Goal: Task Accomplishment & Management: Use online tool/utility

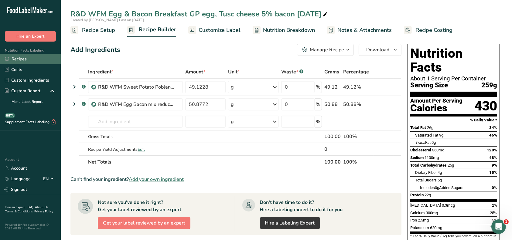
click at [21, 60] on link "Recipes" at bounding box center [30, 59] width 61 height 11
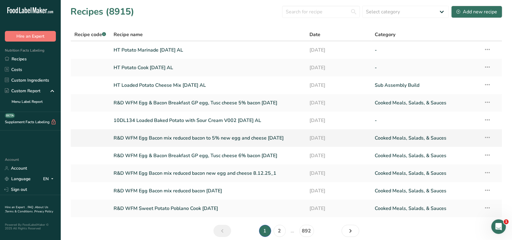
click at [249, 138] on link "R&D WFM Egg Bacon mix reduced bacon to 5% new egg and cheese [DATE]" at bounding box center [208, 138] width 189 height 13
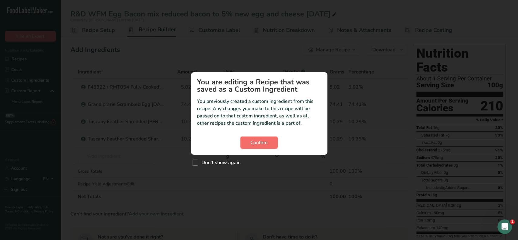
click at [258, 142] on span "Confirm" at bounding box center [258, 142] width 17 height 7
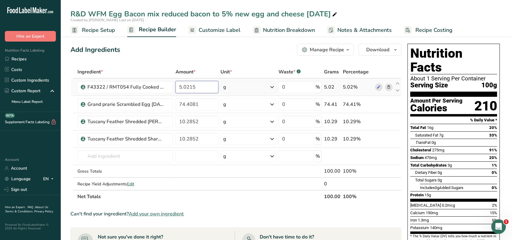
drag, startPoint x: 181, startPoint y: 87, endPoint x: 178, endPoint y: 87, distance: 3.3
click at [178, 87] on input "5.0215" at bounding box center [196, 87] width 43 height 12
type input "7.0215"
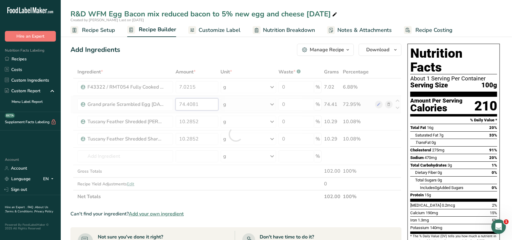
click at [184, 103] on div "Ingredient * Amount * Unit * Waste * .a-a{fill:#347362;}.b-a{fill:#fff;} Grams …" at bounding box center [235, 135] width 331 height 138
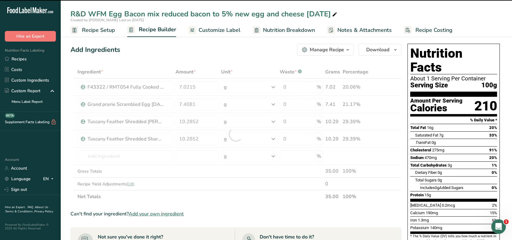
type input "74.4081"
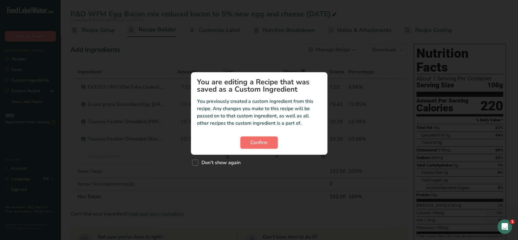
click at [267, 141] on span "Confirm" at bounding box center [258, 142] width 17 height 7
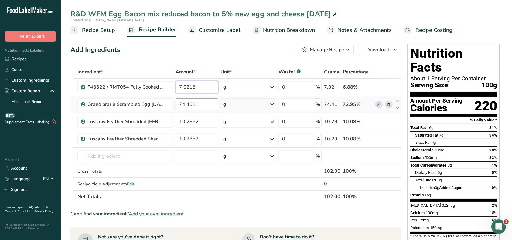
drag, startPoint x: 180, startPoint y: 88, endPoint x: 215, endPoint y: 102, distance: 38.1
click at [181, 88] on input "7.0215" at bounding box center [196, 87] width 43 height 12
type input "5.0215"
click at [216, 180] on div "Ingredient * Amount * Unit * Waste * .a-a{fill:#347362;}.b-a{fill:#fff;} Grams …" at bounding box center [235, 135] width 331 height 138
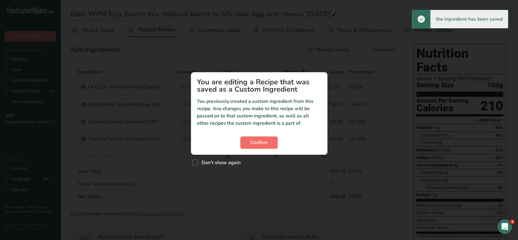
click at [263, 141] on span "Confirm" at bounding box center [258, 142] width 17 height 7
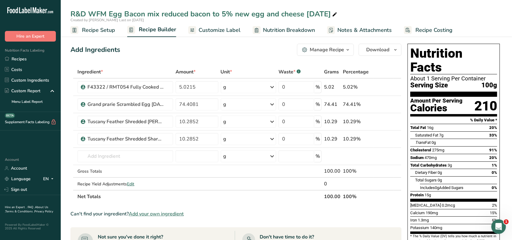
click at [341, 51] on div "Manage Recipe" at bounding box center [327, 49] width 34 height 7
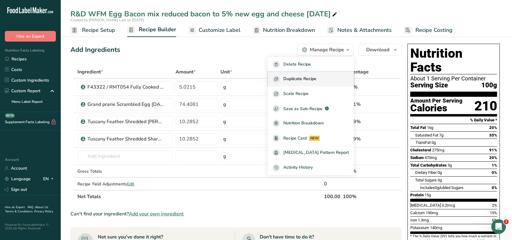
click at [316, 80] on span "Duplicate Recipe" at bounding box center [299, 79] width 33 height 7
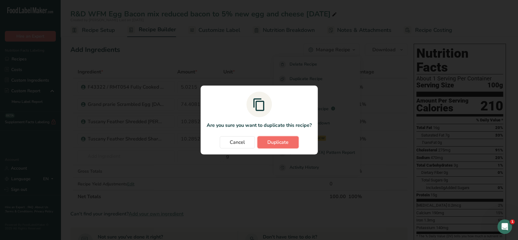
click at [277, 144] on span "Duplicate" at bounding box center [277, 142] width 21 height 7
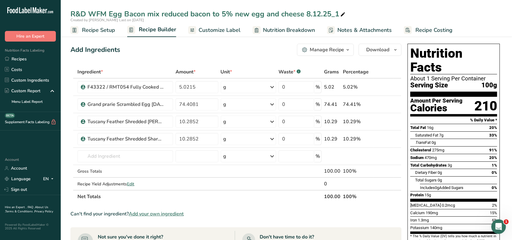
drag, startPoint x: 338, startPoint y: 13, endPoint x: 330, endPoint y: 14, distance: 7.7
click at [330, 14] on div "R&D WFM Egg Bacon mix reduced bacon to 5% new egg and cheese 8.12.25_1" at bounding box center [208, 14] width 276 height 11
click at [227, 15] on input "R&D WFM Egg Bacon mix reduced bacon to 5% new egg and cheese [DATE]_" at bounding box center [286, 14] width 432 height 11
drag, startPoint x: 218, startPoint y: 13, endPoint x: 161, endPoint y: 13, distance: 57.4
click at [161, 13] on input "R&D WFM Egg Bacon mix reduced bacon to 7% new egg and cheese [DATE]_" at bounding box center [286, 14] width 432 height 11
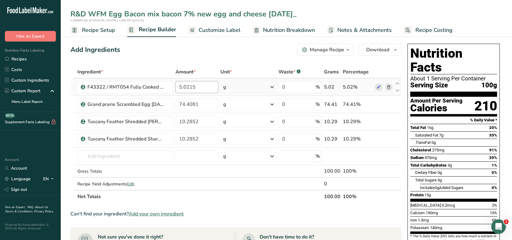
type input "R&D WFM Egg Bacon mix bacon 7% new egg and cheese [DATE]_"
click at [181, 87] on input "5.0215" at bounding box center [196, 87] width 43 height 12
drag, startPoint x: 179, startPoint y: 87, endPoint x: 189, endPoint y: 91, distance: 9.8
click at [180, 87] on input "0.0215" at bounding box center [196, 87] width 43 height 12
type input "7.0215"
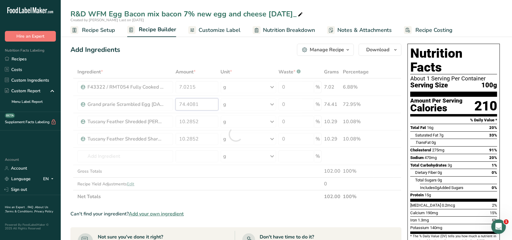
drag, startPoint x: 184, startPoint y: 106, endPoint x: 195, endPoint y: 114, distance: 13.4
click at [184, 106] on div "Ingredient * Amount * Unit * Waste * .a-a{fill:#347362;}.b-a{fill:#fff;} Grams …" at bounding box center [235, 135] width 331 height 138
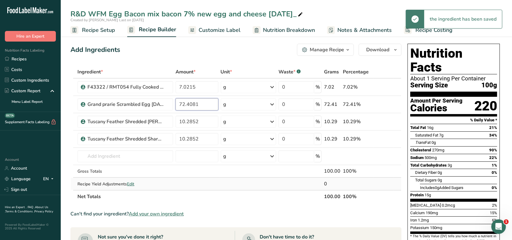
type input "72.4081"
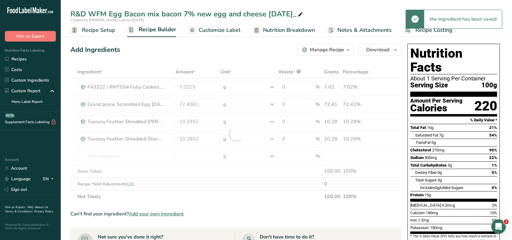
click at [196, 184] on div "Ingredient * Amount * Unit * Waste * .a-a{fill:#347362;}.b-a{fill:#fff;} Grams …" at bounding box center [235, 135] width 331 height 138
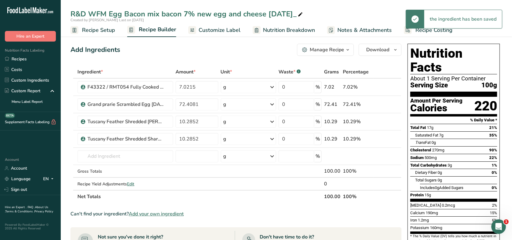
click at [330, 49] on div "Manage Recipe" at bounding box center [327, 49] width 34 height 7
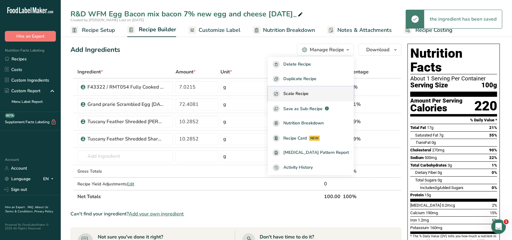
click at [308, 90] on span "Scale Recipe" at bounding box center [295, 93] width 25 height 7
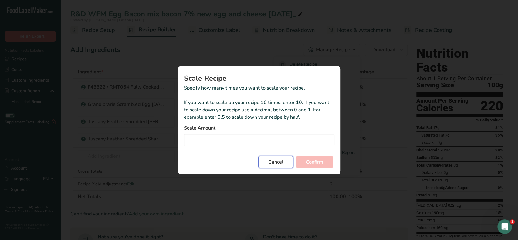
click at [281, 165] on span "Cancel" at bounding box center [275, 161] width 15 height 7
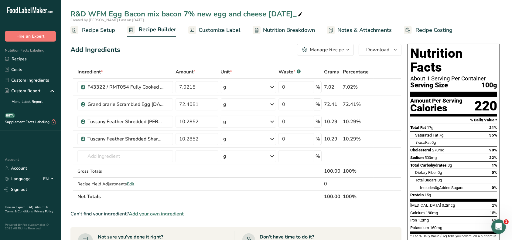
click at [346, 49] on icon "button" at bounding box center [347, 50] width 5 height 8
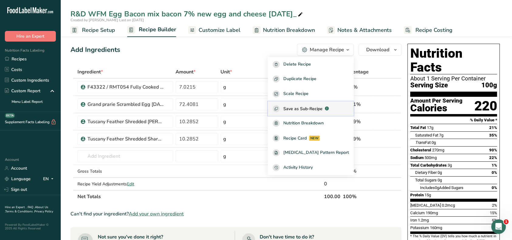
click at [321, 107] on span "Save as Sub-Recipe" at bounding box center [302, 109] width 39 height 6
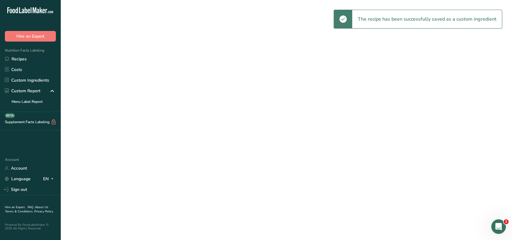
select select "30"
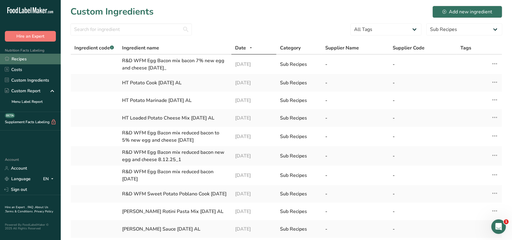
click at [29, 62] on link "Recipes" at bounding box center [30, 59] width 61 height 11
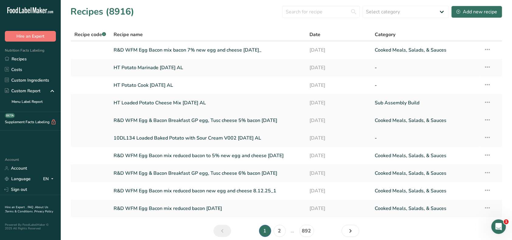
click at [183, 118] on link "R&D WFM Egg & Bacon Breakfast GP egg, Tusc cheese 5% bacon [DATE]" at bounding box center [208, 120] width 189 height 13
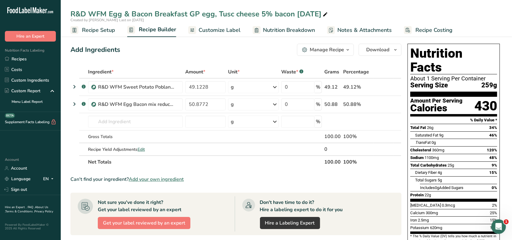
click at [344, 50] on span "button" at bounding box center [347, 49] width 7 height 7
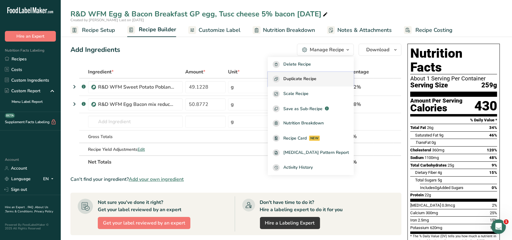
click at [305, 76] on span "Duplicate Recipe" at bounding box center [299, 79] width 33 height 7
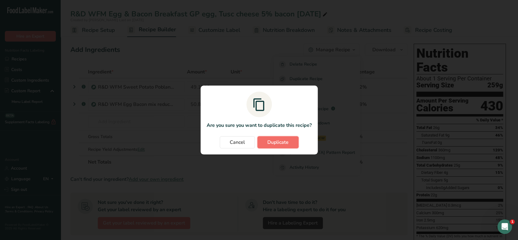
click at [288, 141] on button "Duplicate" at bounding box center [277, 142] width 41 height 12
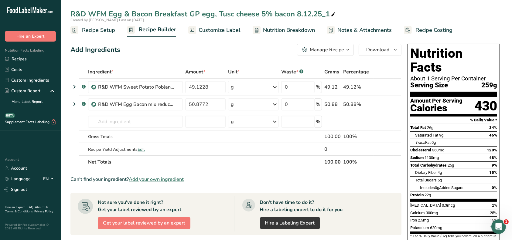
click at [267, 15] on div "R&D WFM Egg & Bacon Breakfast GP egg, Tusc cheese 5% bacon 8.12.25_1" at bounding box center [203, 14] width 267 height 11
drag, startPoint x: 263, startPoint y: 15, endPoint x: 270, endPoint y: 19, distance: 8.4
click at [264, 15] on input "R&D WFM Egg & Bacon Breakfast GP egg, Tusc cheese 5% bacon 8.12.25_1" at bounding box center [286, 14] width 432 height 11
click at [189, 15] on input "R&D WFM Egg & Bacon Breakfast GP egg, Tusc cheese 7% bacon 8.12.25_1" at bounding box center [286, 14] width 432 height 11
click at [342, 13] on input "R&D WFM Egg & Bacon Breakfast GP egg, Tusc cheese 7% bacon 8.12.25_1" at bounding box center [286, 14] width 432 height 11
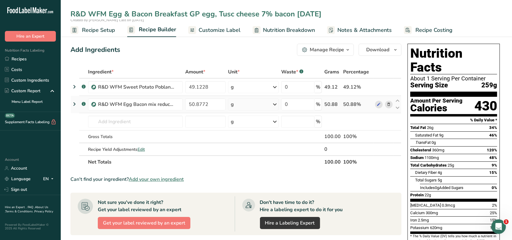
type input "R&D WFM Egg & Bacon Breakfast GP egg, Tusc cheese 7% bacon [DATE]"
click at [389, 102] on icon at bounding box center [388, 104] width 4 height 6
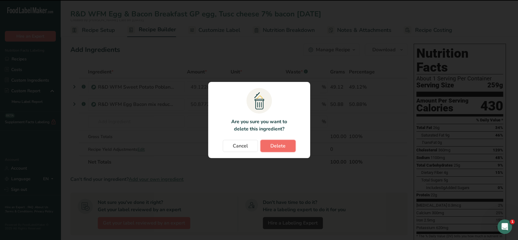
click at [282, 145] on span "Delete" at bounding box center [277, 145] width 15 height 7
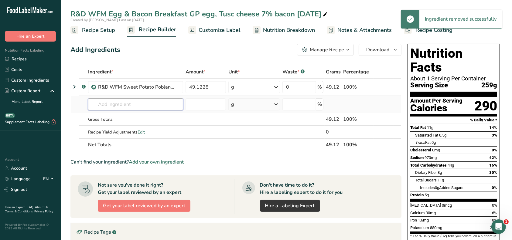
click at [163, 100] on input "text" at bounding box center [135, 104] width 95 height 12
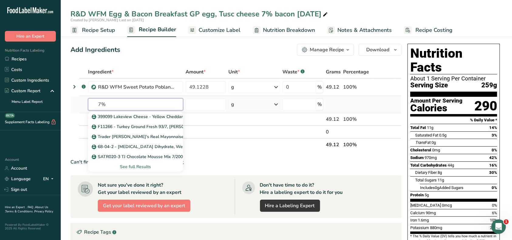
type input "7%"
click at [145, 168] on div "See full Results" at bounding box center [135, 167] width 85 height 6
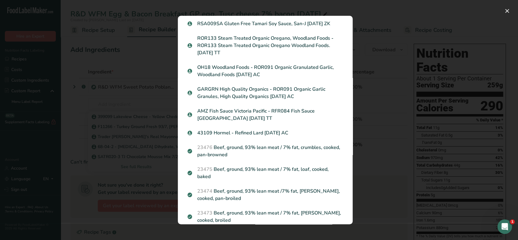
scroll to position [364, 0]
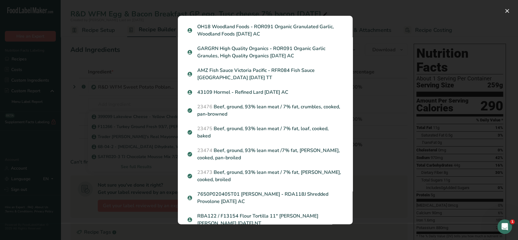
click at [131, 67] on div "Search results modal" at bounding box center [259, 120] width 518 height 240
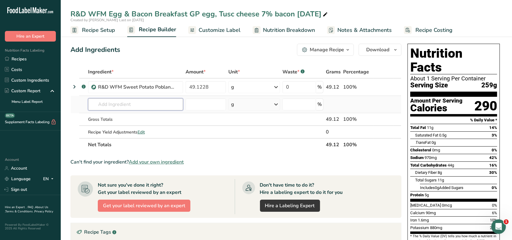
click at [133, 103] on input "text" at bounding box center [135, 104] width 95 height 12
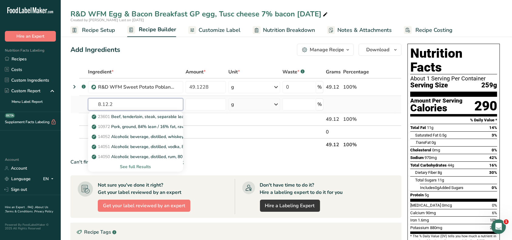
type input "[DATE]"
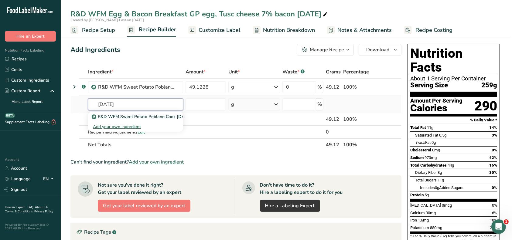
drag, startPoint x: 121, startPoint y: 103, endPoint x: 81, endPoint y: 102, distance: 40.4
click at [83, 102] on tr "[DATE] R&D WFM Sweet Potato Poblano Cook [DATE] Add your own ingredient g Weigh…" at bounding box center [236, 104] width 330 height 17
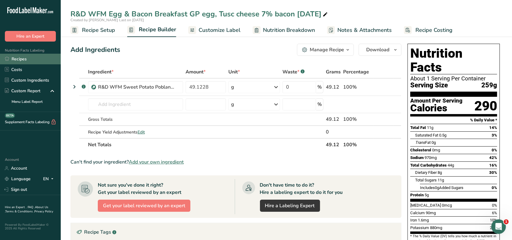
click at [19, 60] on link "Recipes" at bounding box center [30, 59] width 61 height 11
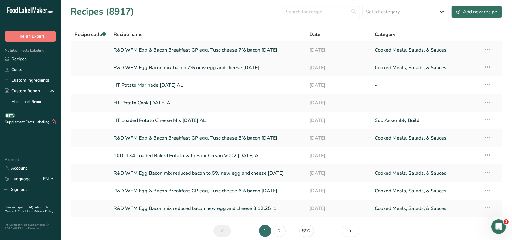
click at [194, 51] on link "R&D WFM Egg & Bacon Breakfast GP egg, Tusc cheese 7% bacon [DATE]" at bounding box center [208, 50] width 189 height 13
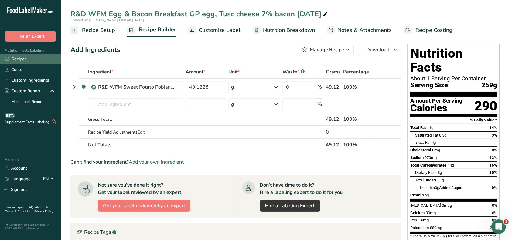
click at [16, 60] on link "Recipes" at bounding box center [30, 59] width 61 height 11
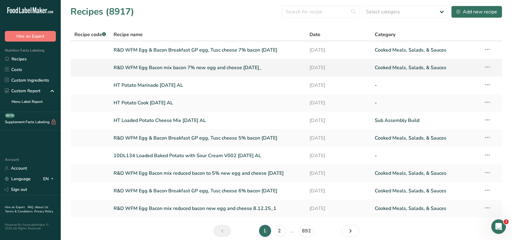
click at [219, 69] on link "R&D WFM Egg Bacon mix bacon 7% new egg and cheese [DATE]_" at bounding box center [208, 67] width 189 height 13
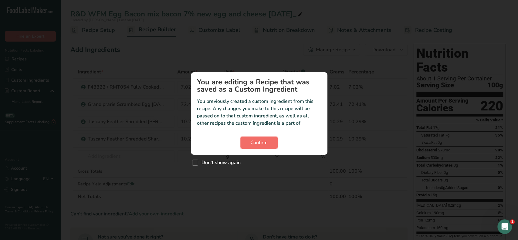
click at [252, 144] on span "Confirm" at bounding box center [258, 142] width 17 height 7
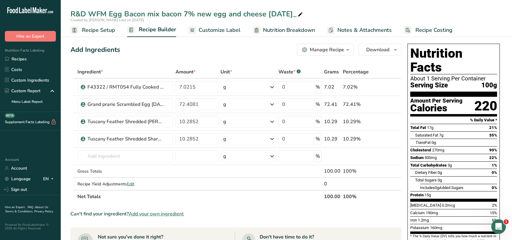
click at [323, 54] on button "Manage Recipe" at bounding box center [325, 50] width 57 height 12
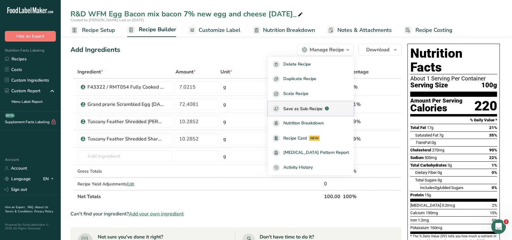
click at [311, 107] on span "Save as Sub-Recipe" at bounding box center [302, 109] width 39 height 6
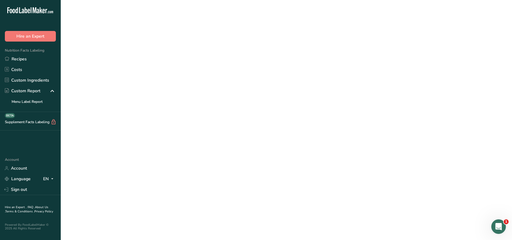
select select "30"
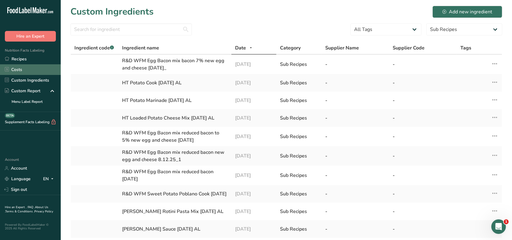
drag, startPoint x: 31, startPoint y: 58, endPoint x: 49, endPoint y: 64, distance: 19.5
click at [31, 59] on link "Recipes" at bounding box center [30, 59] width 61 height 11
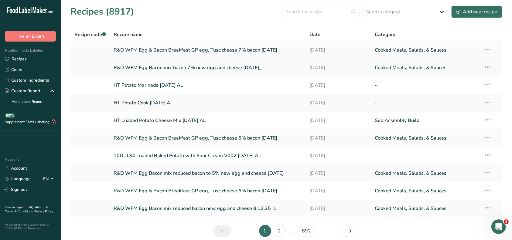
click at [195, 47] on link "R&D WFM Egg & Bacon Breakfast GP egg, Tusc cheese 7% bacon [DATE]" at bounding box center [208, 50] width 189 height 13
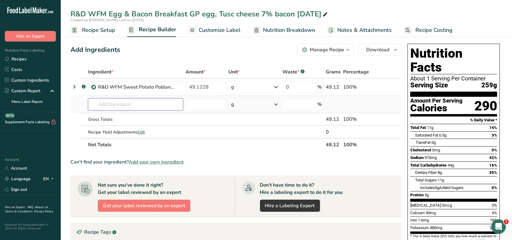
click at [138, 107] on input "text" at bounding box center [135, 104] width 95 height 12
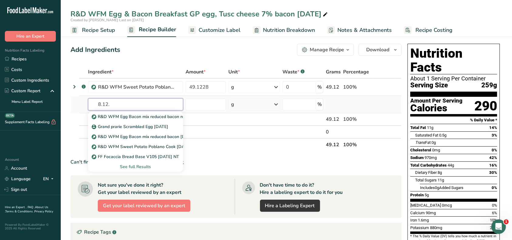
type input "8.12."
click at [136, 167] on div "See full Results" at bounding box center [135, 167] width 85 height 6
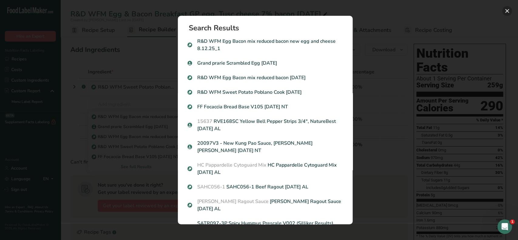
click at [505, 11] on button "Search results modal" at bounding box center [507, 11] width 10 height 10
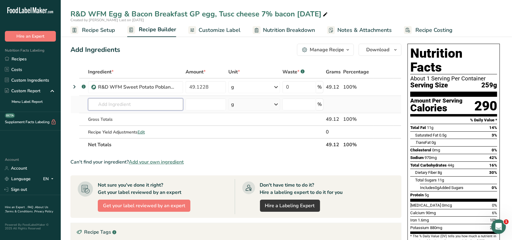
click at [128, 105] on input "text" at bounding box center [135, 104] width 95 height 12
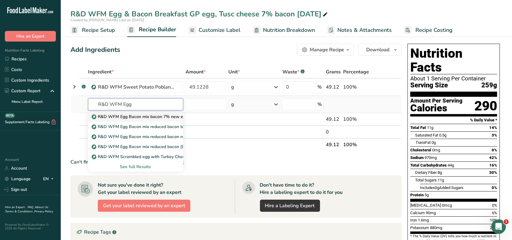
type input "R&D WFM Egg"
click at [144, 116] on p "R&D WFM Egg Bacon mix bacon 7% new egg and cheese [DATE]_" at bounding box center [161, 117] width 136 height 6
type input "R&D WFM Egg Bacon mix bacon 7% new egg and cheese [DATE]_"
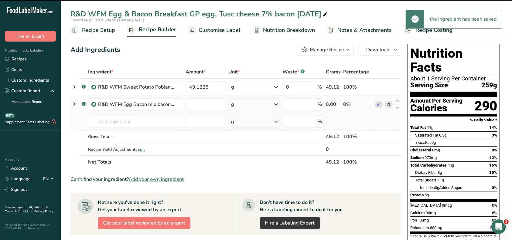
type input "0"
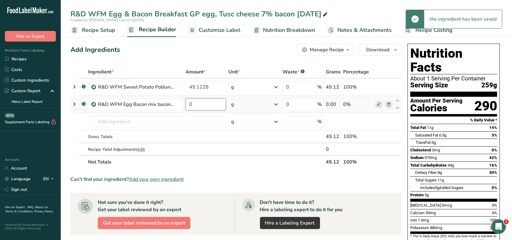
drag, startPoint x: 194, startPoint y: 104, endPoint x: 189, endPoint y: 104, distance: 4.3
click at [189, 104] on input "0" at bounding box center [205, 104] width 41 height 12
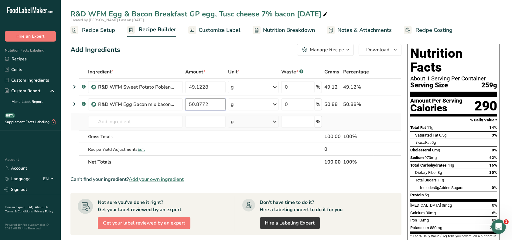
type input "50.8772"
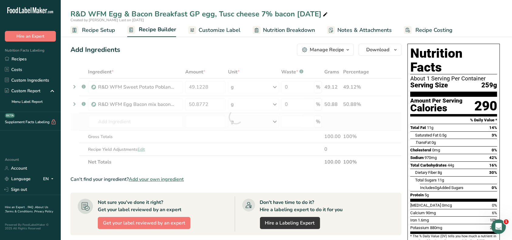
click at [165, 128] on div "Ingredient * Amount * Unit * Waste * .a-a{fill:#347362;}.b-a{fill:#fff;} Grams …" at bounding box center [235, 117] width 331 height 103
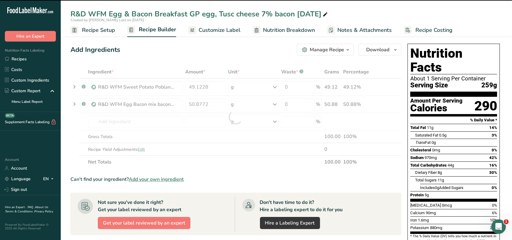
click at [165, 123] on div at bounding box center [235, 117] width 331 height 103
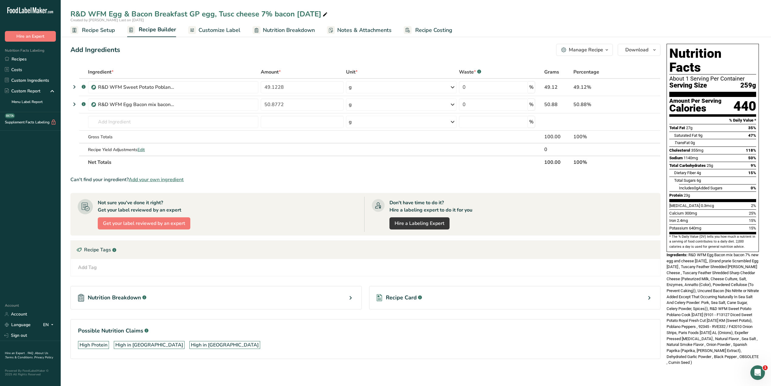
click at [103, 32] on span "Recipe Setup" at bounding box center [98, 30] width 33 height 8
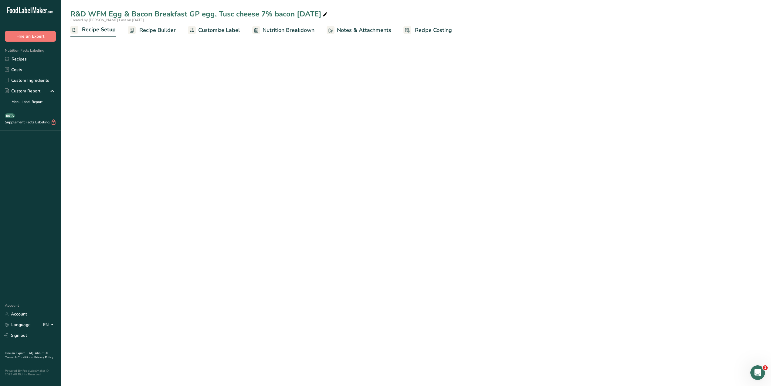
select select "12"
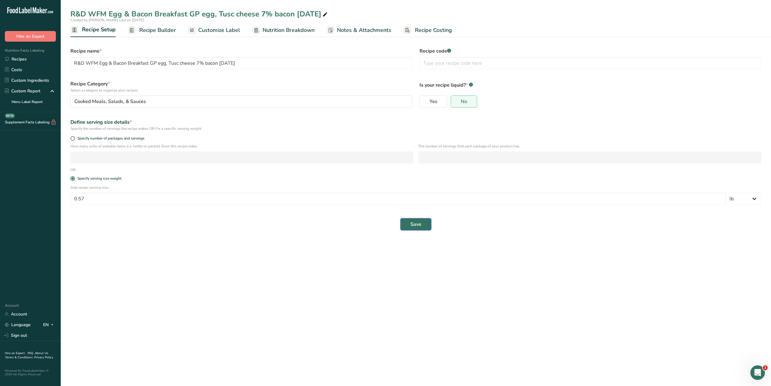
click at [414, 225] on span "Save" at bounding box center [415, 223] width 11 height 7
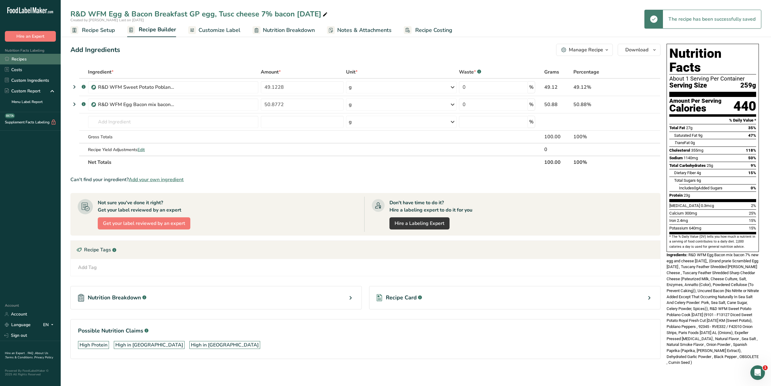
click at [21, 60] on link "Recipes" at bounding box center [30, 59] width 61 height 11
